Goal: Task Accomplishment & Management: Use online tool/utility

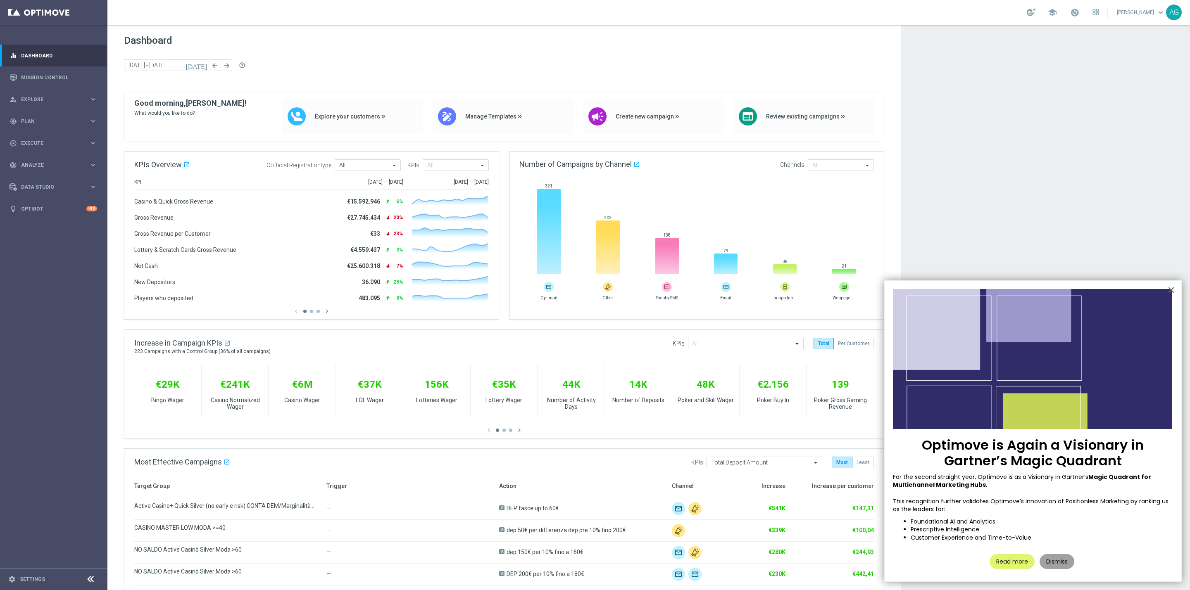
click at [793, 367] on button "Dismiss" at bounding box center [1057, 562] width 35 height 15
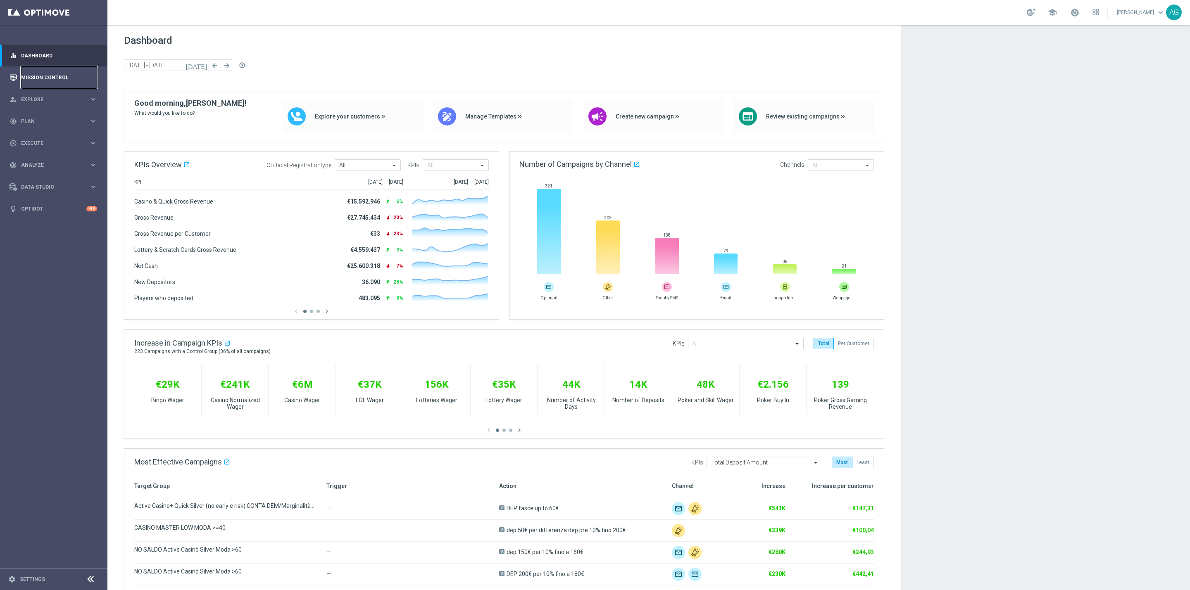
click at [29, 82] on link "Mission Control" at bounding box center [59, 78] width 76 height 22
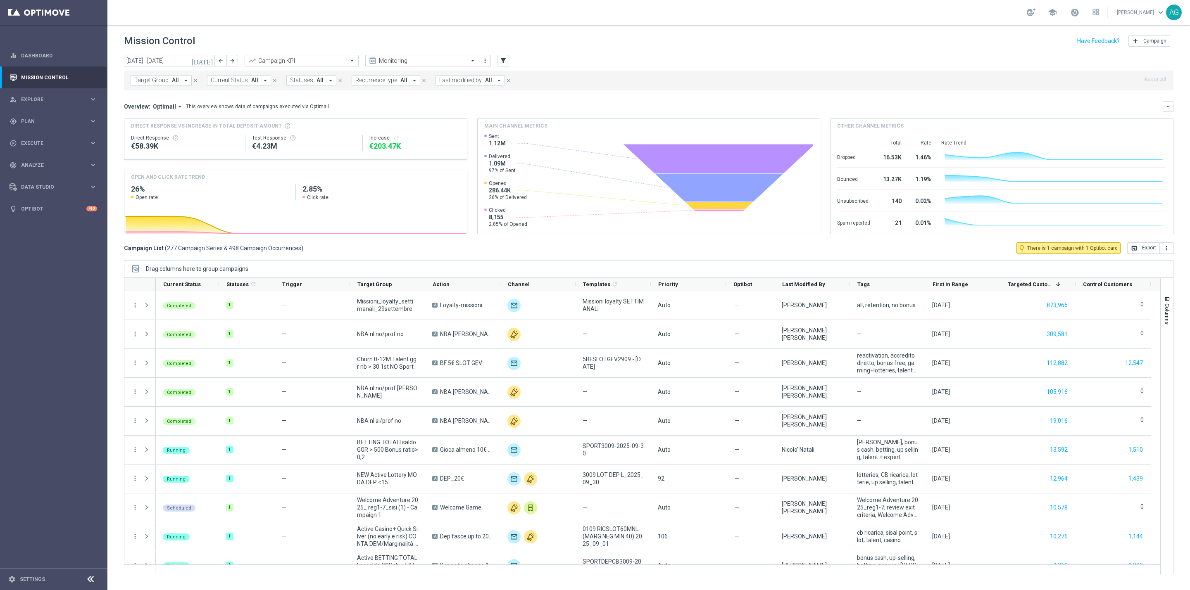
click at [451, 81] on span "Last modified by:" at bounding box center [461, 80] width 44 height 7
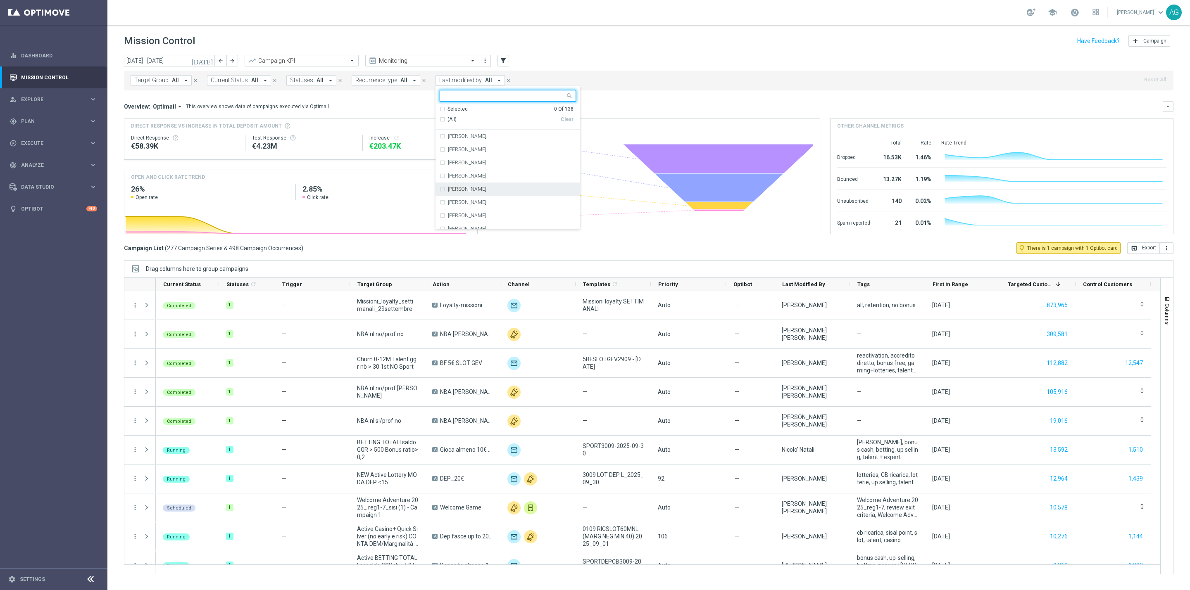
drag, startPoint x: 470, startPoint y: 185, endPoint x: 471, endPoint y: 190, distance: 4.6
click at [470, 192] on div "Alessandro Giannotta" at bounding box center [508, 189] width 136 height 13
click at [547, 49] on div "Mission Control add Campaign" at bounding box center [649, 41] width 1050 height 16
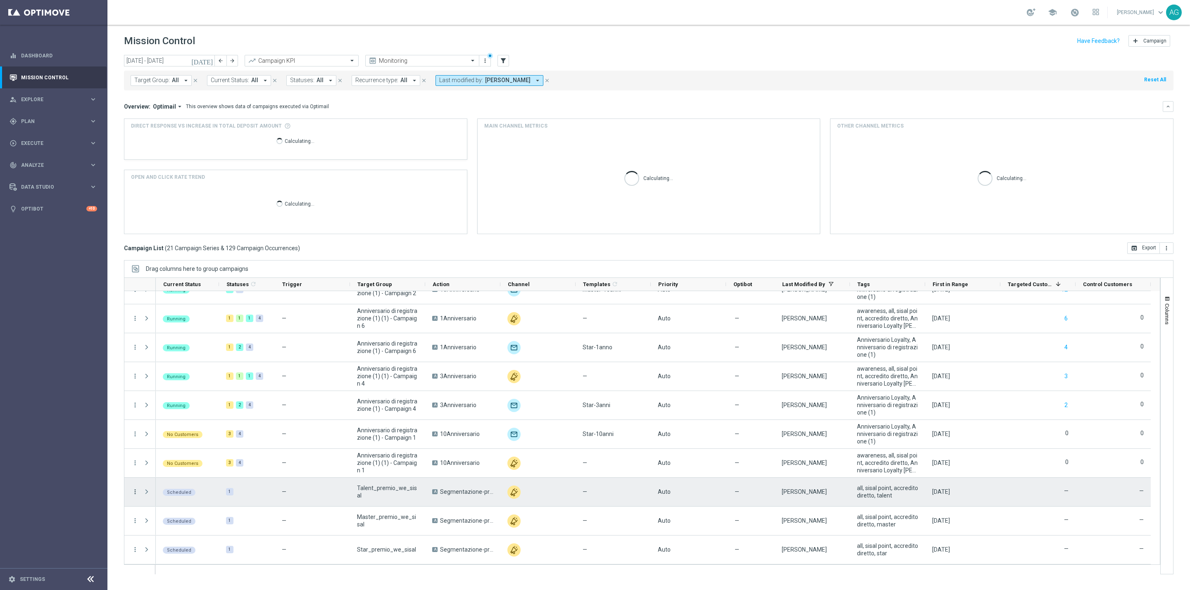
click at [135, 367] on icon "more_vert" at bounding box center [134, 491] width 7 height 7
click at [163, 367] on span "Campaign Details" at bounding box center [173, 394] width 42 height 6
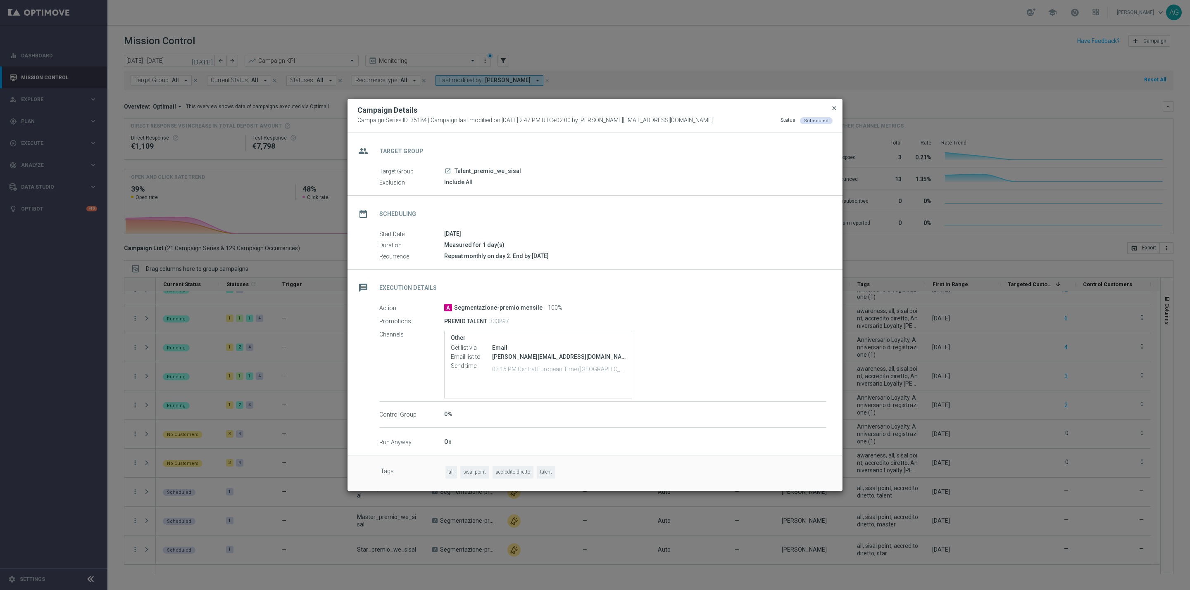
click at [793, 105] on span "close" at bounding box center [834, 108] width 7 height 7
